Goal: Task Accomplishment & Management: Use online tool/utility

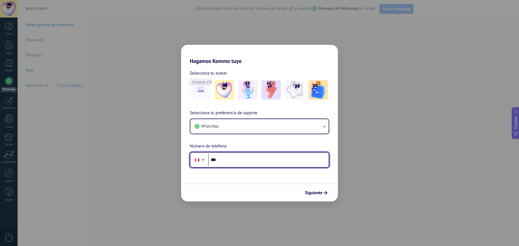
click at [227, 155] on input "***" at bounding box center [268, 160] width 121 height 12
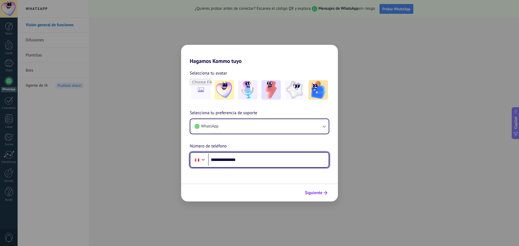
type input "**********"
click at [315, 194] on span "Siguiente" at bounding box center [314, 193] width 18 height 4
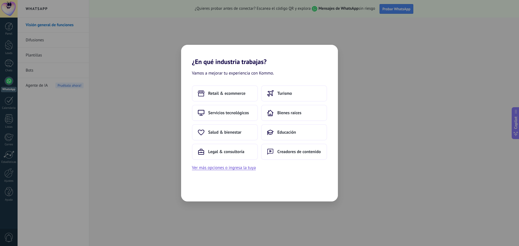
click at [225, 75] on span "Vamos a mejorar tu experiencia con Kommo." at bounding box center [233, 73] width 82 height 7
drag, startPoint x: 237, startPoint y: 75, endPoint x: 260, endPoint y: 77, distance: 22.8
click at [260, 77] on span "Vamos a mejorar tu experiencia con Kommo." at bounding box center [233, 73] width 82 height 7
click at [236, 93] on span "Retail & ecommerce" at bounding box center [226, 93] width 37 height 5
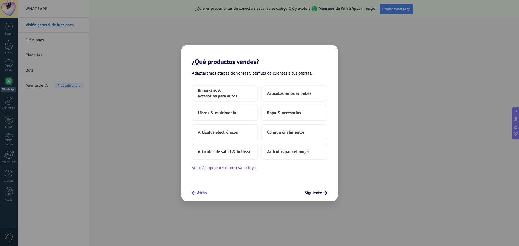
click at [199, 197] on button "Atrás" at bounding box center [199, 192] width 20 height 9
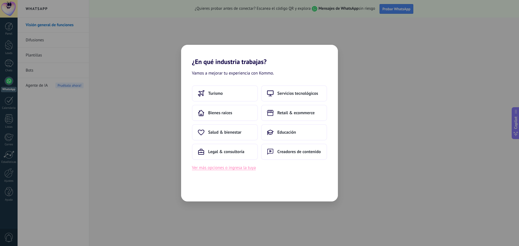
click at [224, 171] on button "Ver más opciones o ingresa la tuya" at bounding box center [224, 167] width 64 height 7
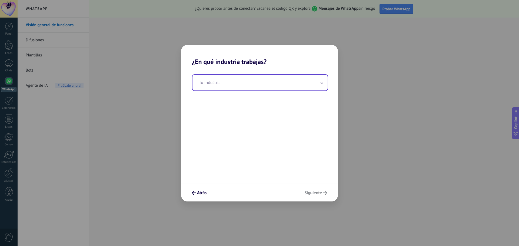
click at [212, 85] on input "text" at bounding box center [260, 83] width 135 height 16
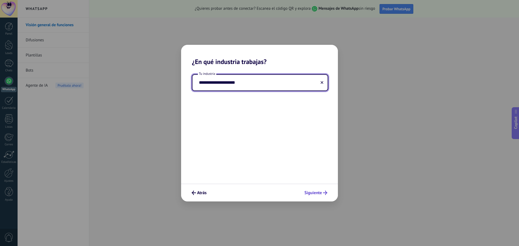
type input "**********"
click at [320, 197] on button "Siguiente" at bounding box center [316, 192] width 28 height 9
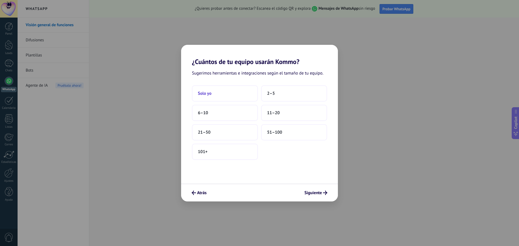
click at [222, 93] on button "Solo yo" at bounding box center [225, 93] width 66 height 16
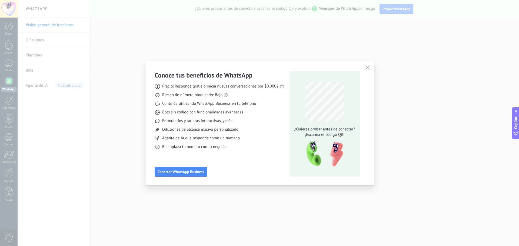
click at [224, 148] on span "Reemplaza tu número con tu negocio" at bounding box center [194, 146] width 64 height 5
click at [213, 142] on div "Precio: Responde gratis o inicia nuevas conversaciones por $0.0002 Riesgo de nú…" at bounding box center [220, 114] width 130 height 70
click at [194, 173] on span "Conectar WhatsApp Business" at bounding box center [181, 172] width 47 height 4
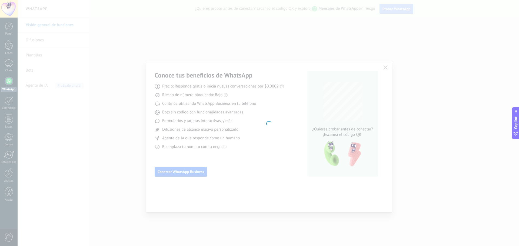
click at [262, 161] on div at bounding box center [269, 123] width 502 height 246
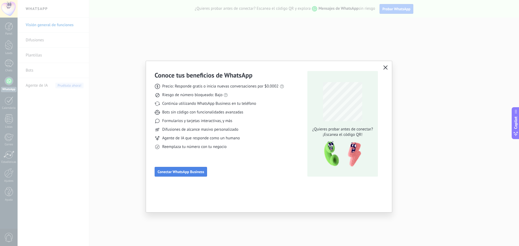
click at [202, 170] on button "Conectar WhatsApp Business" at bounding box center [181, 172] width 52 height 10
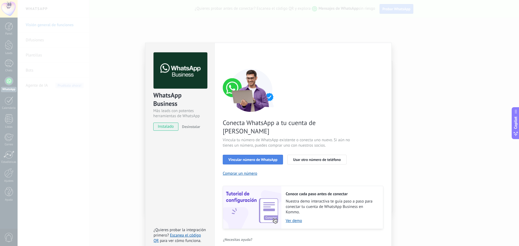
click at [261, 158] on span "Vincular número de WhatsApp" at bounding box center [252, 160] width 49 height 4
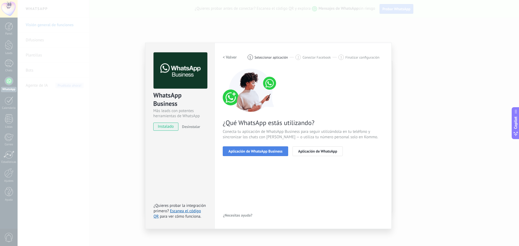
click at [275, 152] on span "Aplicación de WhatsApp Business" at bounding box center [255, 152] width 54 height 4
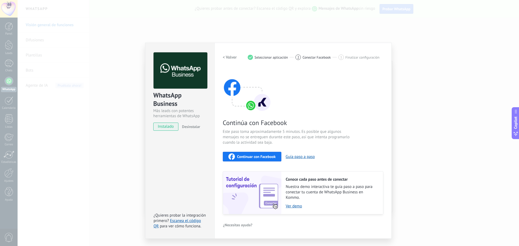
click at [272, 159] on span "Continuar con Facebook" at bounding box center [256, 157] width 39 height 4
click at [300, 159] on button "Guía paso a paso" at bounding box center [300, 156] width 29 height 5
click at [349, 123] on span "Continúa con Facebook" at bounding box center [287, 123] width 129 height 8
click at [62, 9] on div "WhatsApp Business Más leads con potentes herramientas de WhatsApp instalado Des…" at bounding box center [269, 123] width 502 height 246
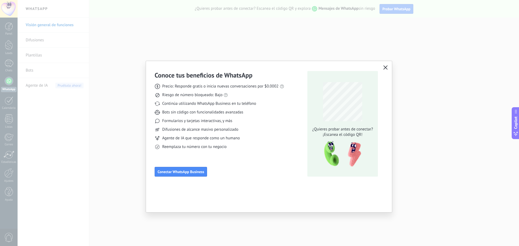
click at [133, 39] on div "Conoce tus beneficios de WhatsApp Precio: Responde gratis o inicia nuevas conve…" at bounding box center [259, 123] width 519 height 246
click at [389, 66] on div "Conoce tus beneficios de WhatsApp Precio: Responde gratis o inicia nuevas conve…" at bounding box center [269, 123] width 246 height 124
click at [384, 69] on use "button" at bounding box center [386, 67] width 4 height 4
